Goal: Task Accomplishment & Management: Manage account settings

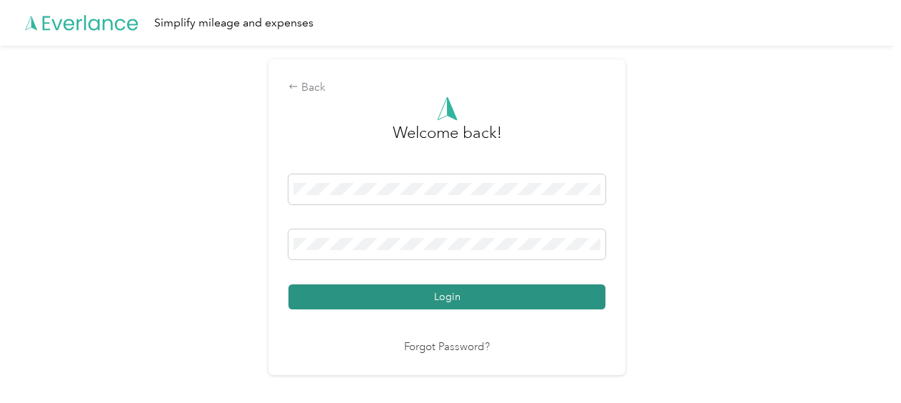
click at [432, 298] on button "Login" at bounding box center [446, 296] width 317 height 25
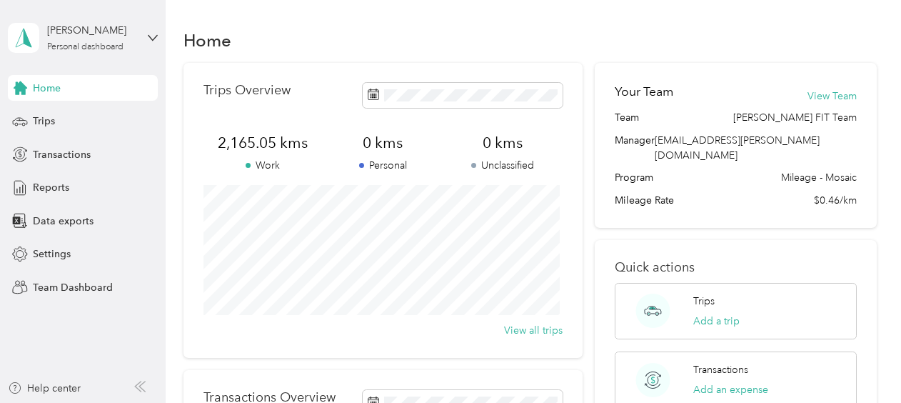
click at [151, 43] on div "[PERSON_NAME] Personal dashboard" at bounding box center [83, 38] width 150 height 50
click at [36, 121] on div "Team dashboard" at bounding box center [198, 116] width 361 height 25
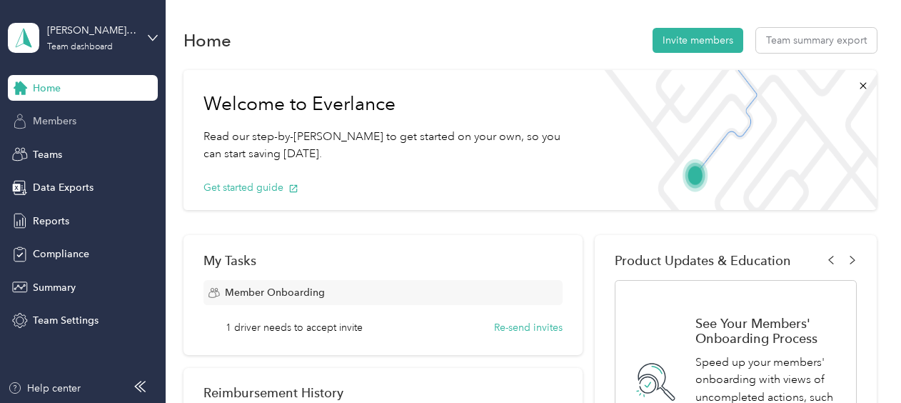
click at [50, 121] on span "Members" at bounding box center [55, 121] width 44 height 15
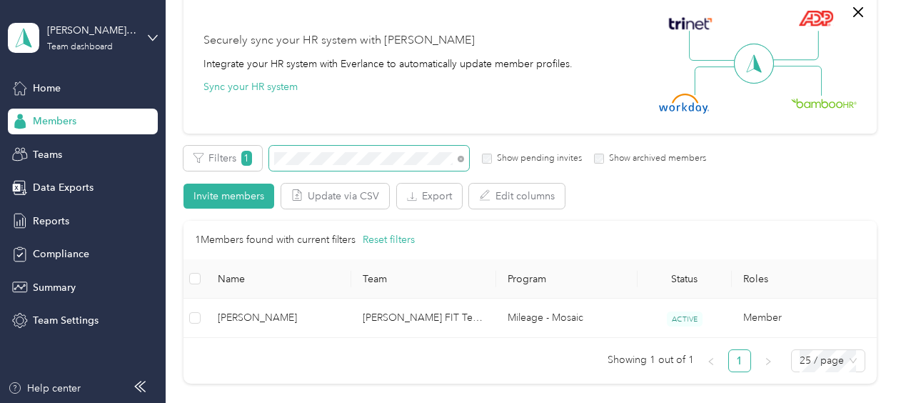
scroll to position [143, 0]
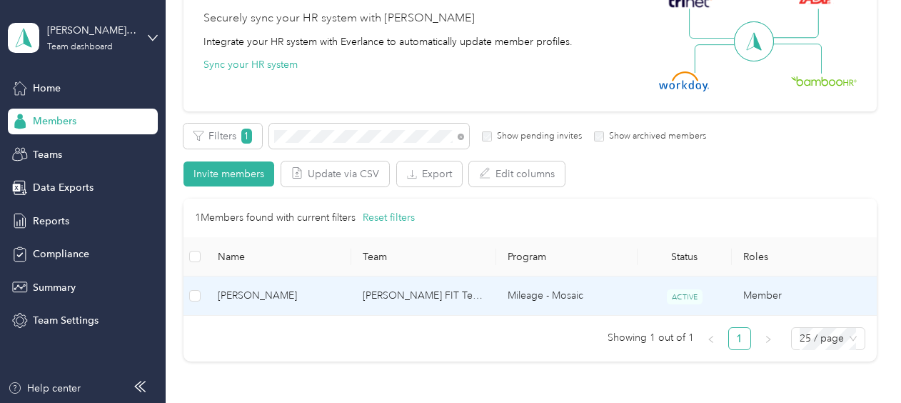
click at [398, 294] on td "[PERSON_NAME] FIT Team" at bounding box center [423, 295] width 145 height 39
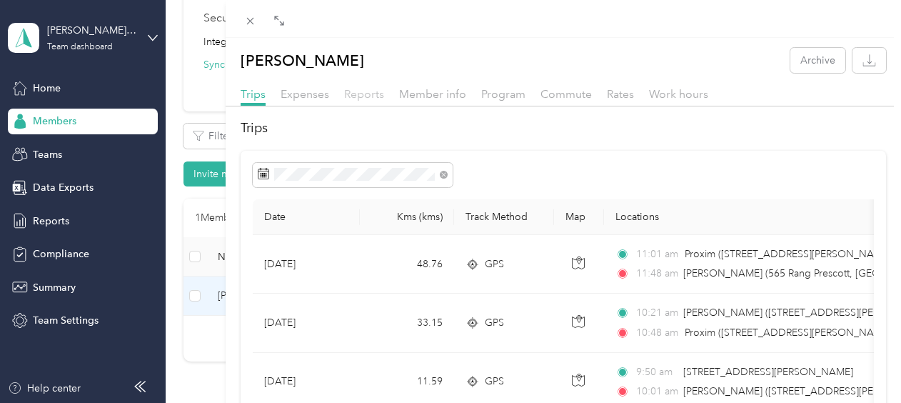
click at [361, 96] on span "Reports" at bounding box center [364, 94] width 40 height 14
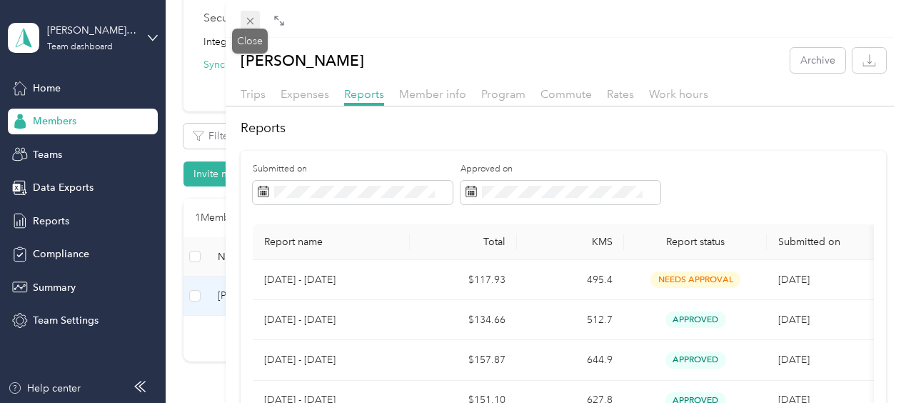
click at [251, 21] on icon at bounding box center [250, 21] width 12 height 12
